Goal: Information Seeking & Learning: Learn about a topic

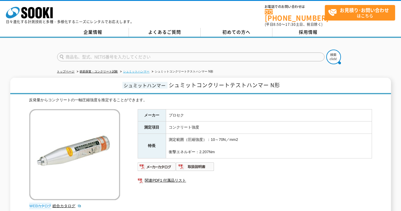
click at [138, 70] on link "シュミットハンマー" at bounding box center [136, 71] width 26 height 3
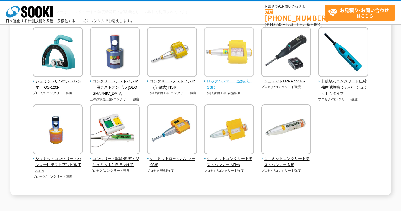
scroll to position [80, 0]
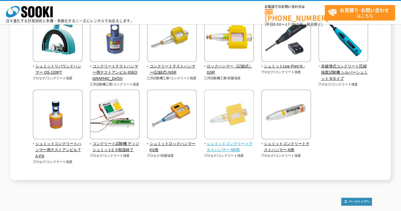
click at [228, 143] on span "シュミットコンクリートテストハンマー NR形" at bounding box center [229, 147] width 50 height 12
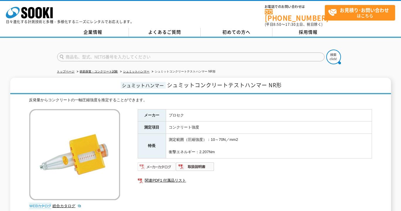
click at [153, 162] on img at bounding box center [157, 166] width 38 height 9
